Goal: Navigation & Orientation: Find specific page/section

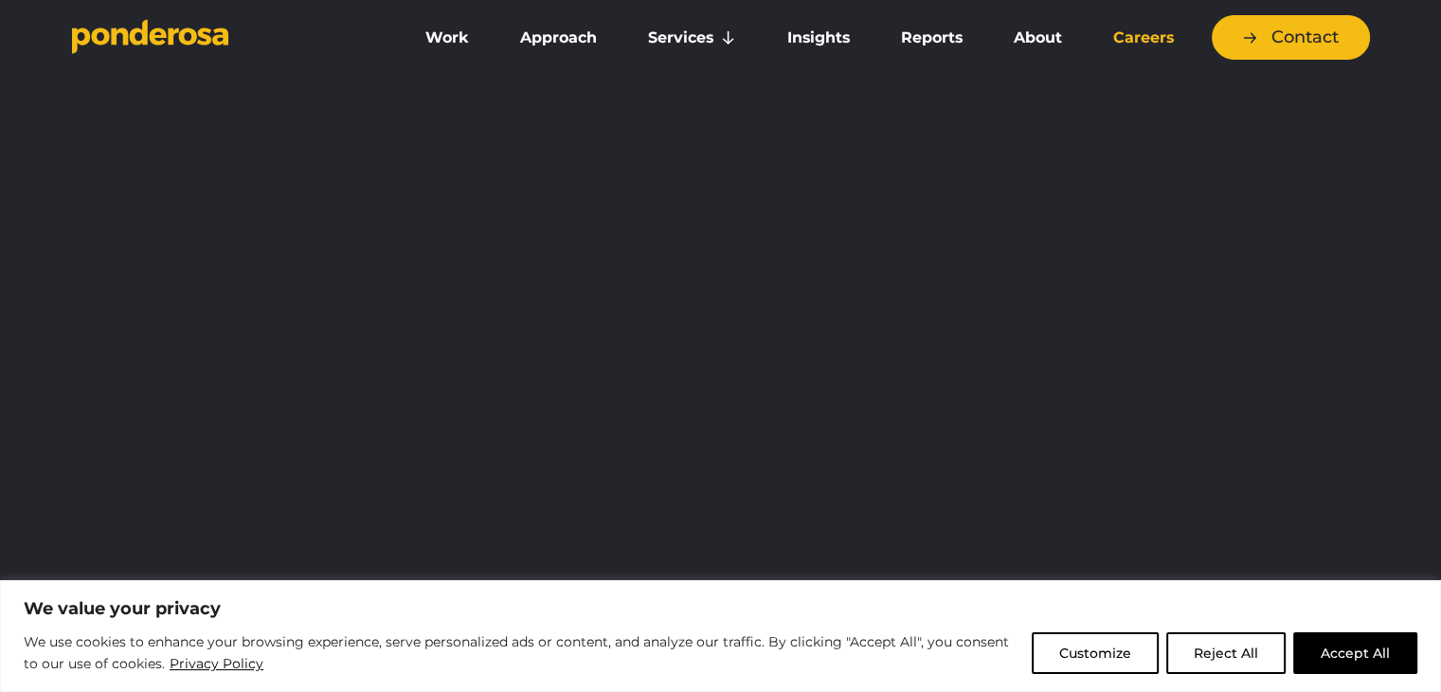
click at [1121, 34] on link "Careers" at bounding box center [1143, 38] width 104 height 40
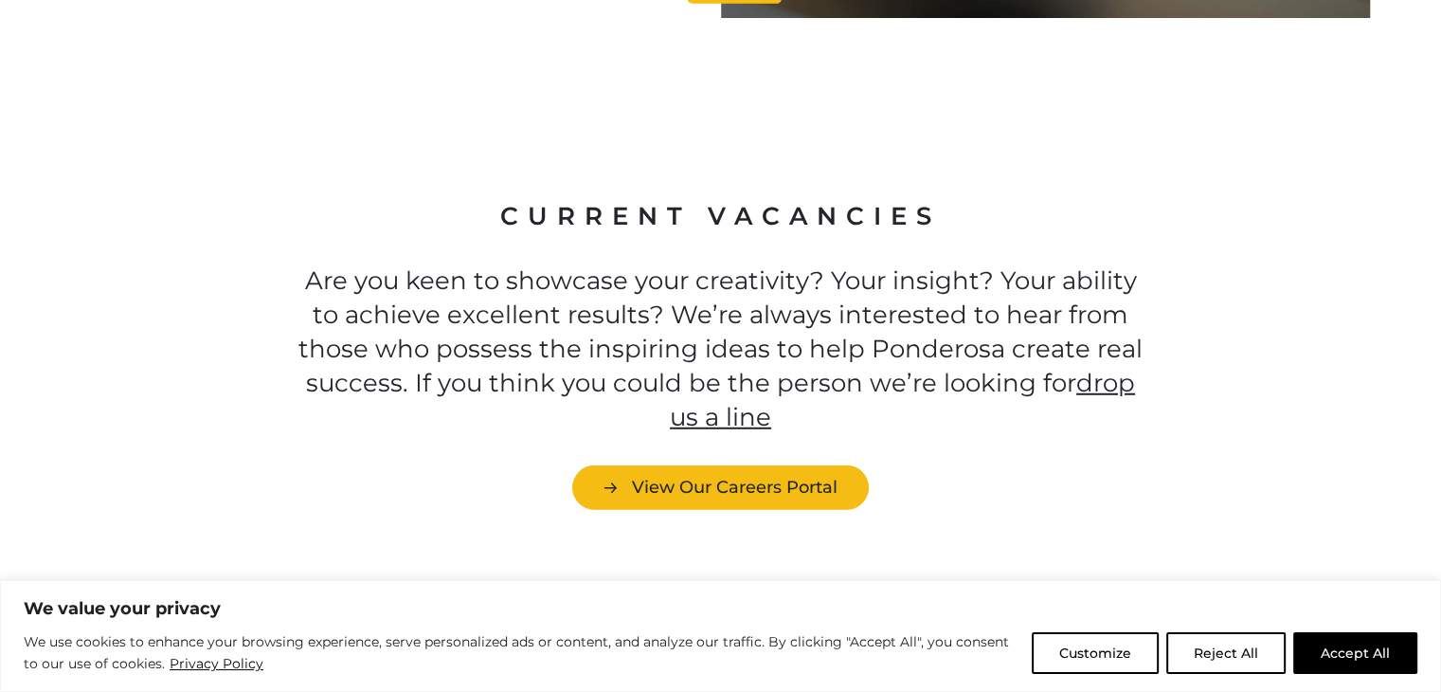
scroll to position [5151, 0]
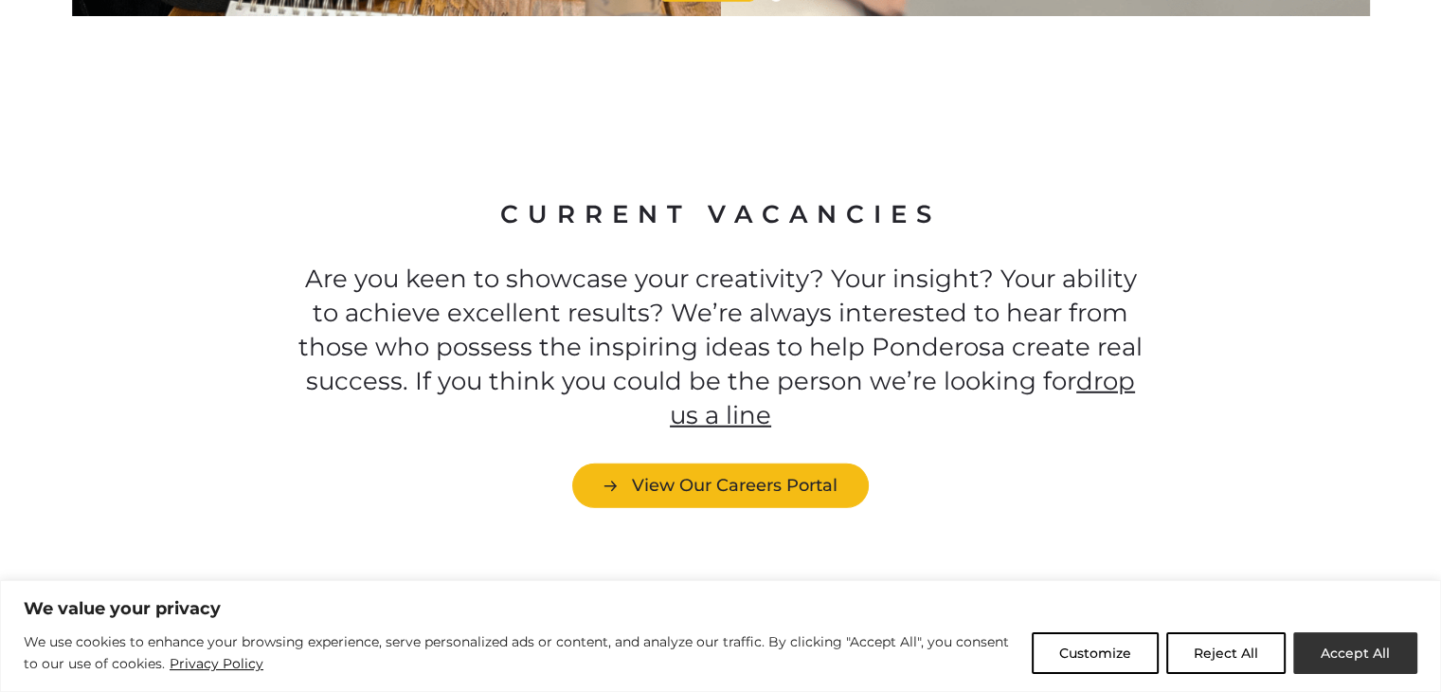
click at [1334, 653] on button "Accept All" at bounding box center [1355, 653] width 124 height 42
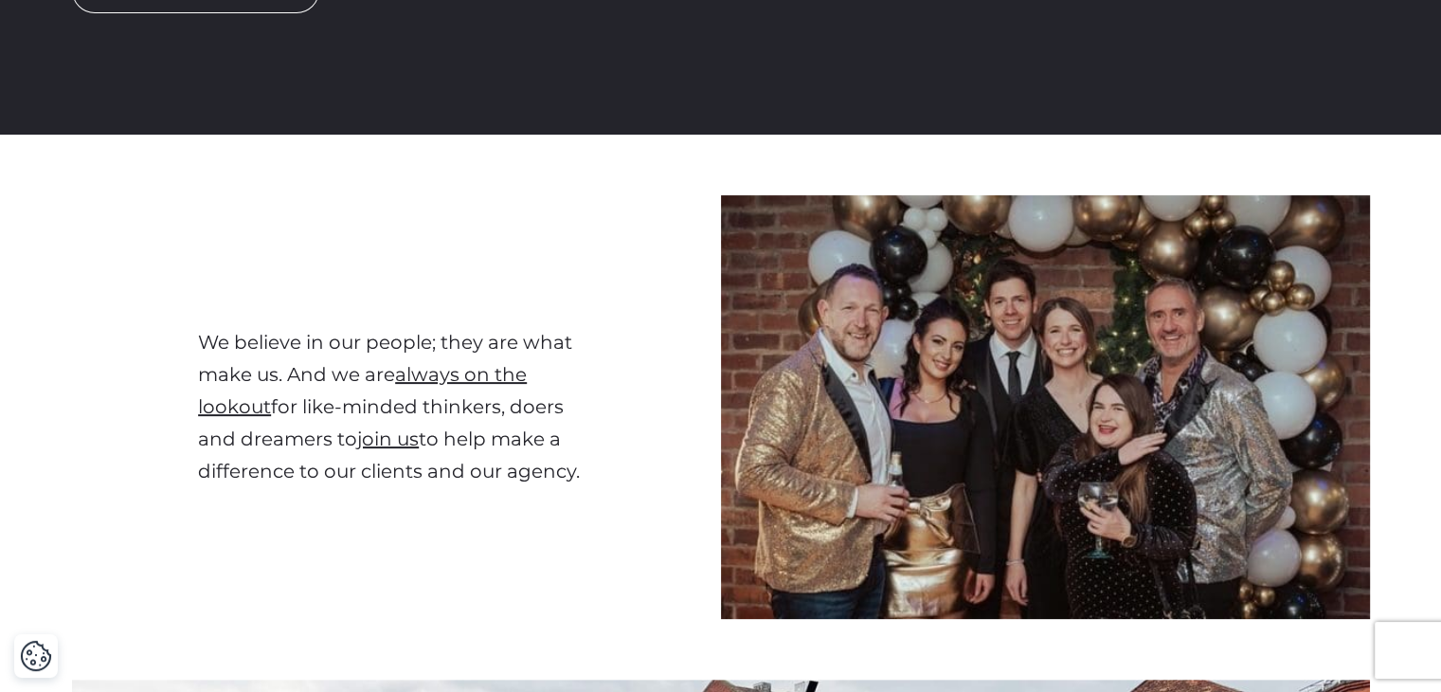
scroll to position [0, 0]
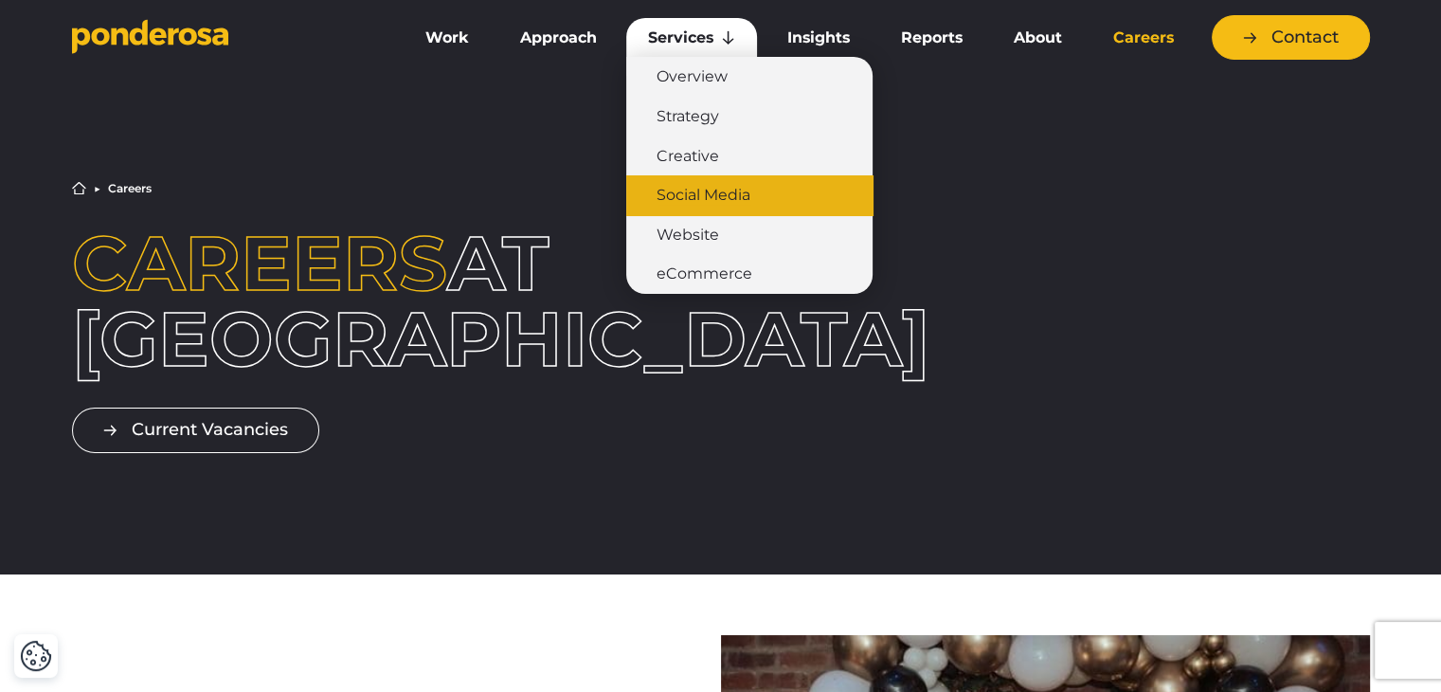
click at [732, 190] on link "Social Media" at bounding box center [749, 195] width 246 height 40
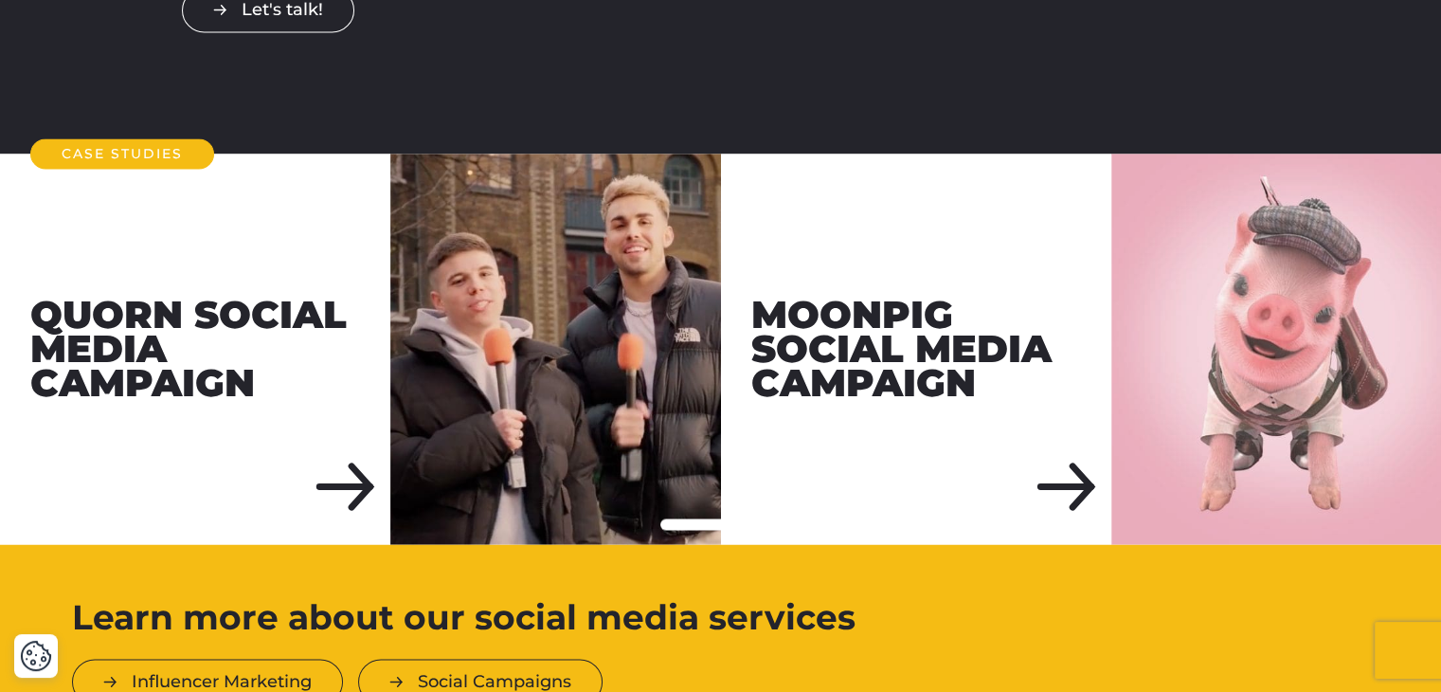
scroll to position [3403, 0]
